Goal: Task Accomplishment & Management: Use online tool/utility

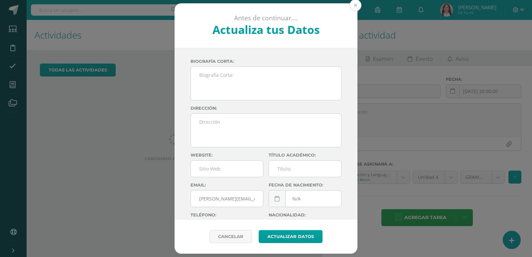
click at [350, 2] on button at bounding box center [355, 5] width 12 height 12
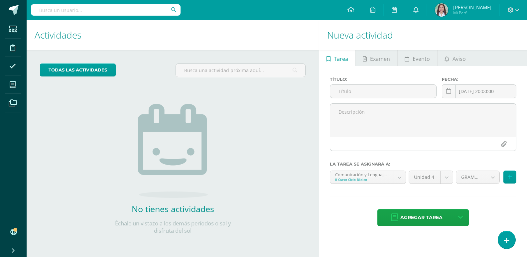
click at [287, 159] on div "todas las Actividades No tienes actividades Échale un vistazo a los demás perío…" at bounding box center [173, 152] width 292 height 205
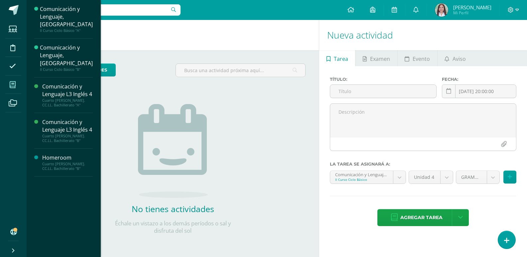
click at [19, 89] on span at bounding box center [12, 84] width 15 height 15
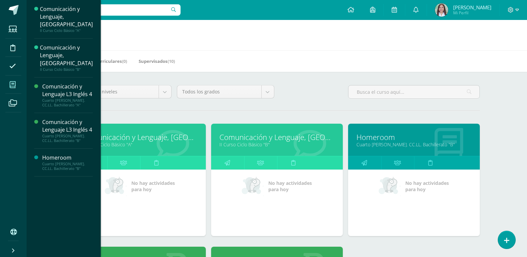
click at [14, 88] on icon at bounding box center [13, 84] width 6 height 7
click at [15, 88] on icon at bounding box center [13, 84] width 6 height 7
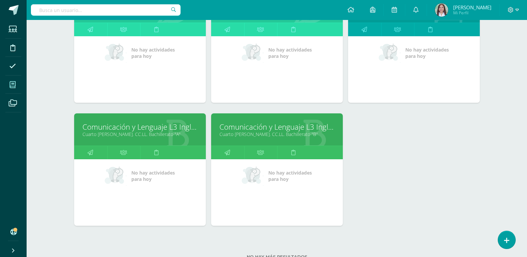
scroll to position [134, 0]
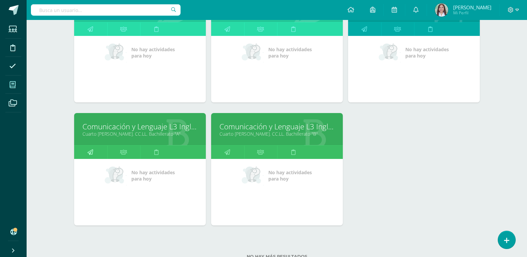
click at [93, 158] on icon at bounding box center [90, 152] width 6 height 13
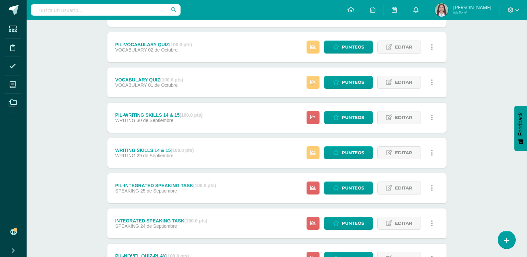
scroll to position [114, 0]
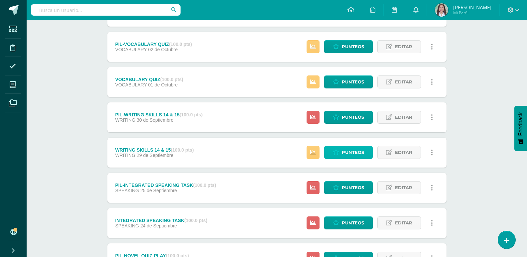
click at [358, 158] on span "Punteos" at bounding box center [353, 152] width 22 height 12
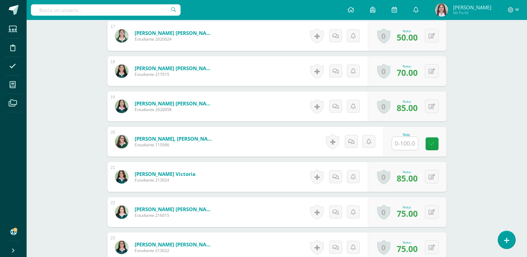
scroll to position [781, 0]
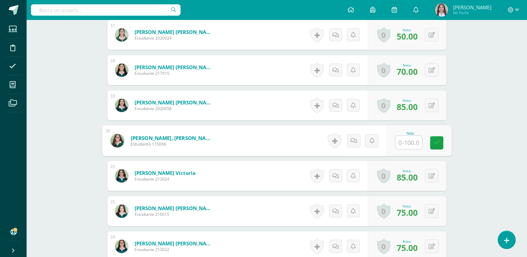
click at [411, 149] on input "text" at bounding box center [408, 142] width 27 height 13
type input "80"
click at [434, 146] on icon at bounding box center [436, 143] width 6 height 6
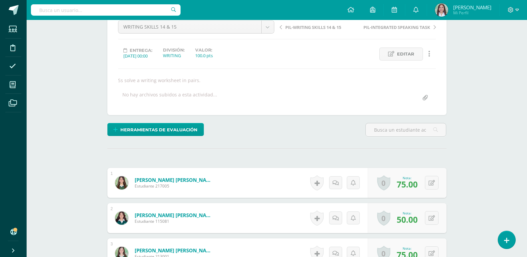
scroll to position [0, 0]
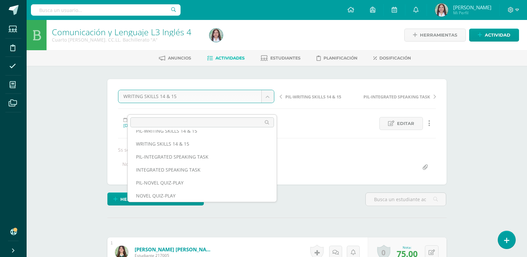
scroll to position [51, 0]
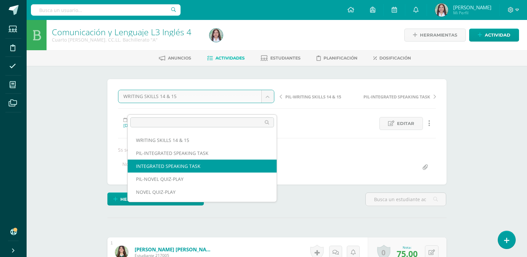
select select "/dashboard/teacher/grade-activity/260214/"
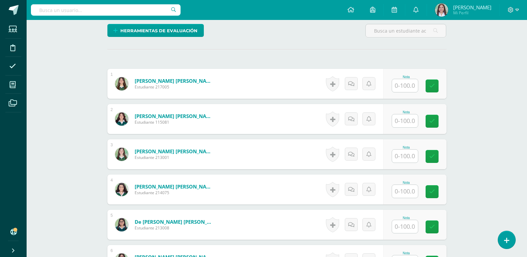
scroll to position [169, 0]
click at [414, 92] on input "text" at bounding box center [408, 85] width 27 height 13
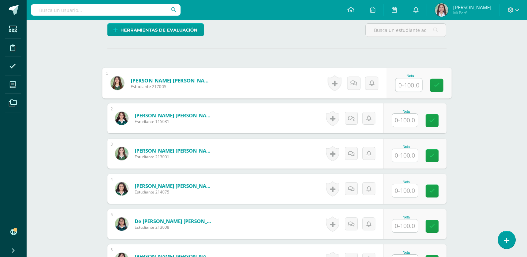
scroll to position [169, 0]
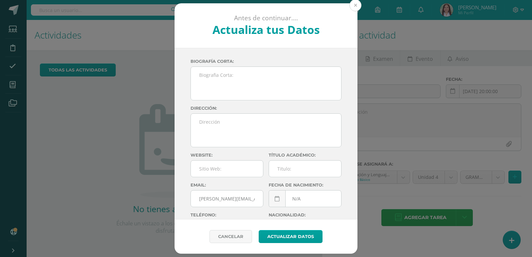
click at [355, 2] on button at bounding box center [355, 5] width 12 height 12
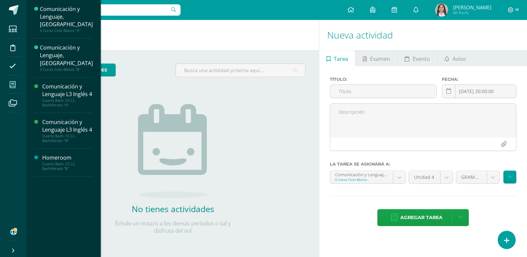
click at [15, 86] on icon at bounding box center [13, 84] width 6 height 7
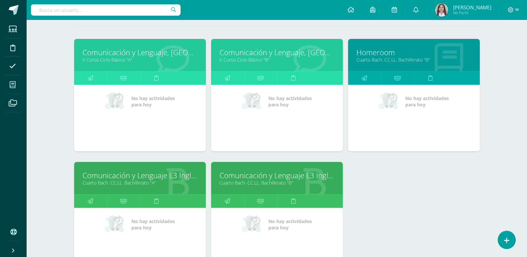
scroll to position [182, 0]
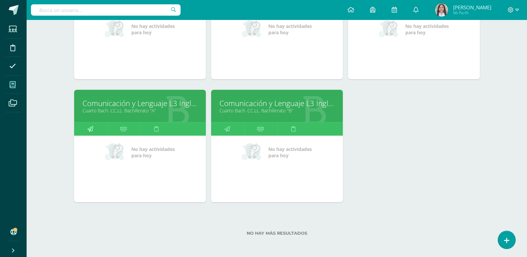
click at [100, 122] on link at bounding box center [90, 128] width 33 height 13
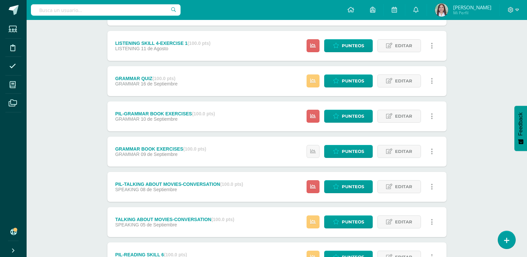
scroll to position [713, 0]
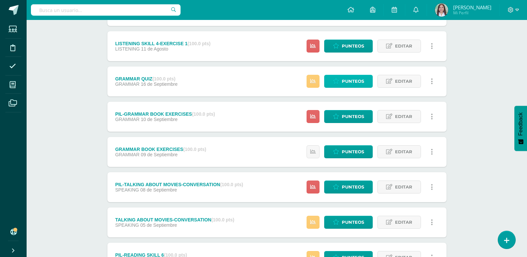
click at [335, 84] on icon at bounding box center [336, 81] width 6 height 6
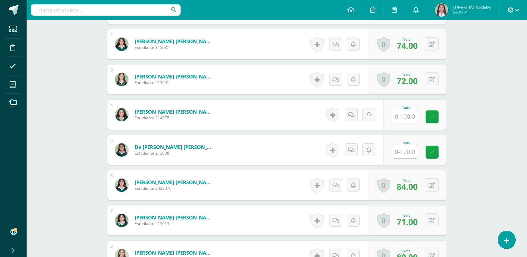
scroll to position [244, 0]
click at [401, 123] on input "text" at bounding box center [408, 116] width 27 height 13
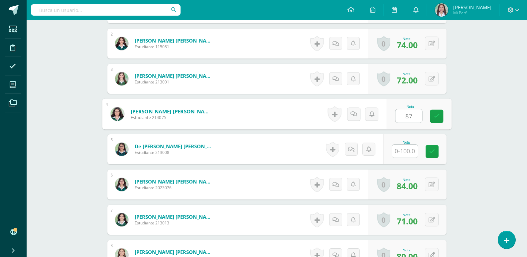
type input "87"
click at [444, 129] on div "Nota 87" at bounding box center [414, 114] width 63 height 30
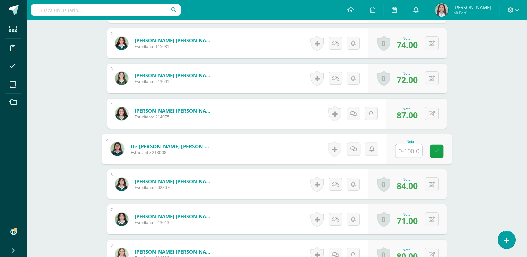
click at [411, 157] on input "text" at bounding box center [408, 150] width 27 height 13
type input "69"
